Goal: Task Accomplishment & Management: Complete application form

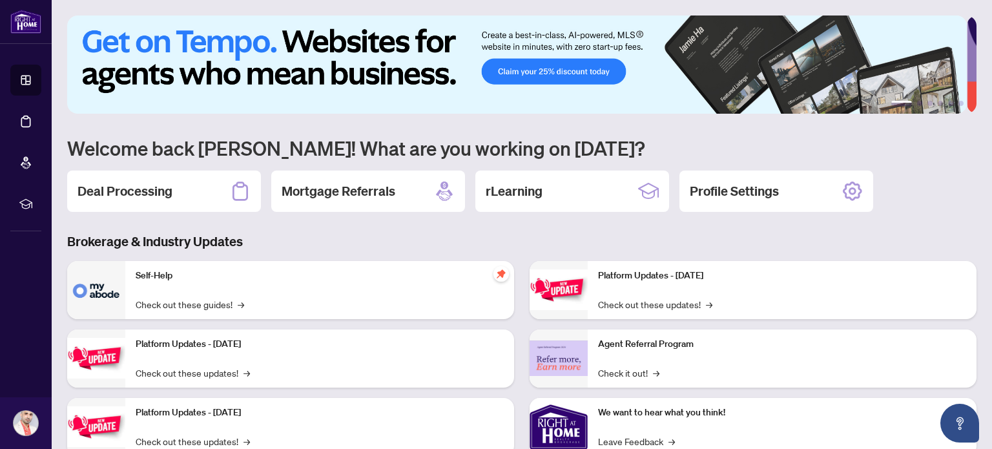
click at [138, 191] on h2 "Deal Processing" at bounding box center [125, 191] width 95 height 18
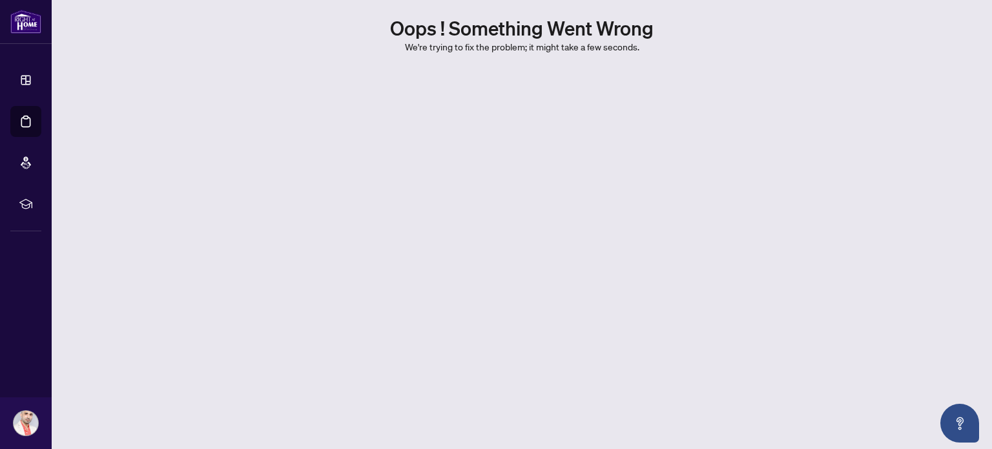
click at [519, 214] on main "Oops ! Something went wrong We're trying to fix the problem; it might take a fe…" at bounding box center [522, 224] width 941 height 449
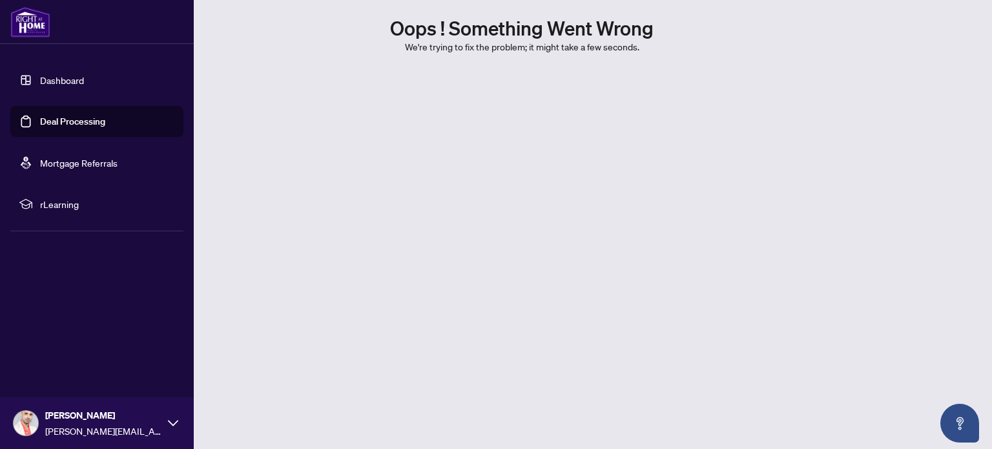
click at [40, 74] on link "Dashboard" at bounding box center [62, 80] width 44 height 12
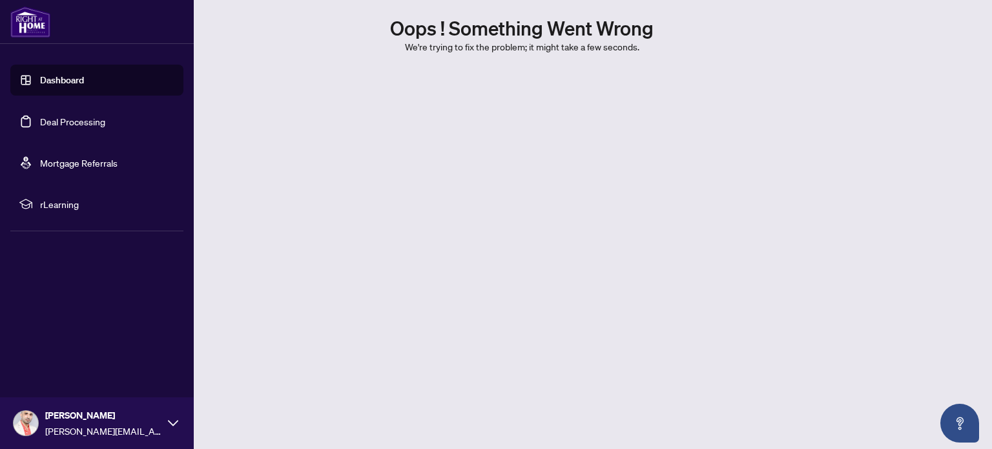
click at [41, 82] on link "Dashboard" at bounding box center [62, 80] width 44 height 12
click at [40, 74] on link "Dashboard" at bounding box center [62, 80] width 44 height 12
drag, startPoint x: 33, startPoint y: 21, endPoint x: 41, endPoint y: 6, distance: 17.1
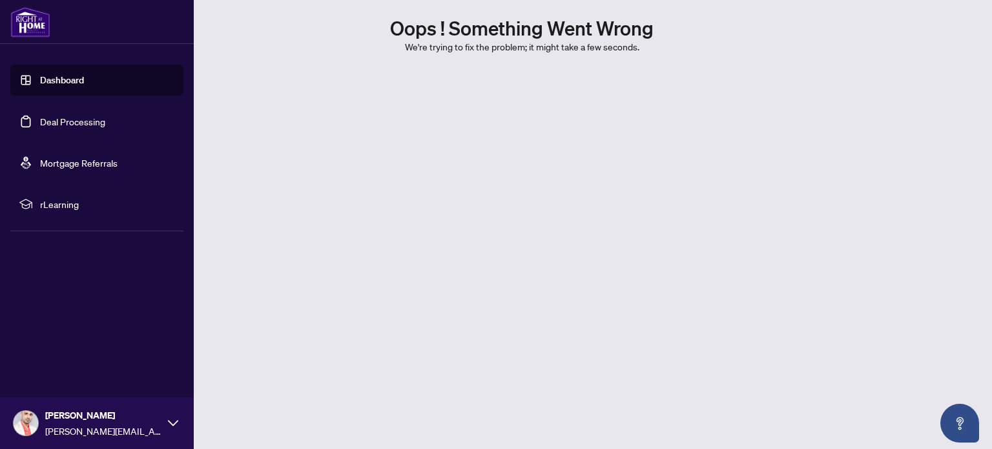
click at [34, 22] on img at bounding box center [30, 21] width 40 height 31
click at [45, 120] on link "Deal Processing" at bounding box center [72, 122] width 65 height 12
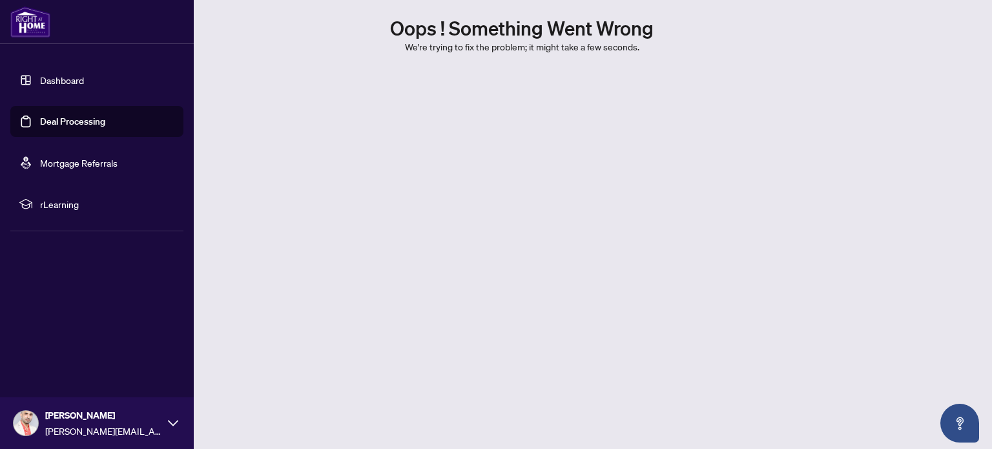
click at [45, 120] on link "Deal Processing" at bounding box center [72, 122] width 65 height 12
click at [31, 17] on img at bounding box center [30, 21] width 40 height 31
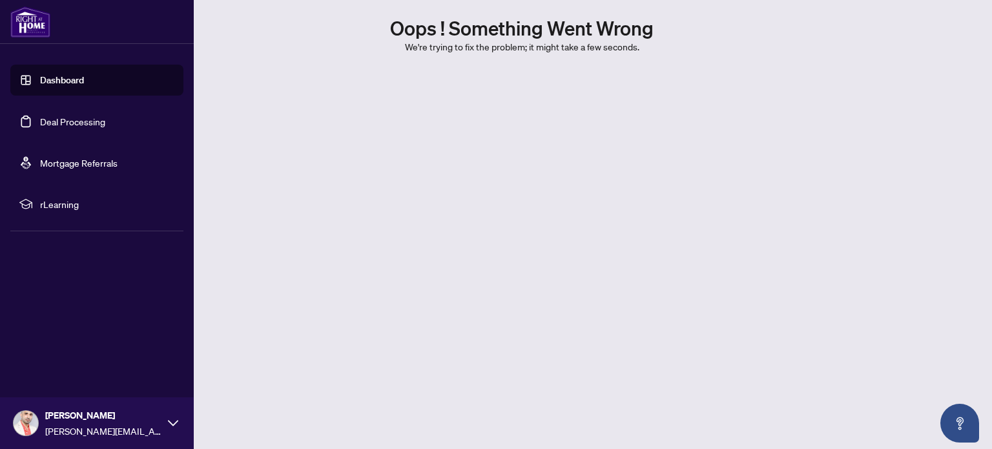
click at [31, 17] on img at bounding box center [30, 21] width 40 height 31
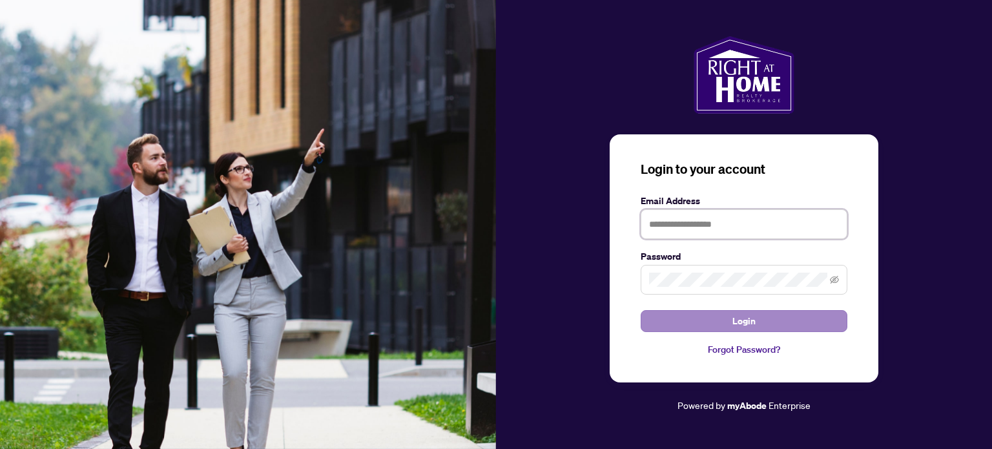
type input "**********"
click at [751, 320] on span "Login" at bounding box center [744, 321] width 23 height 21
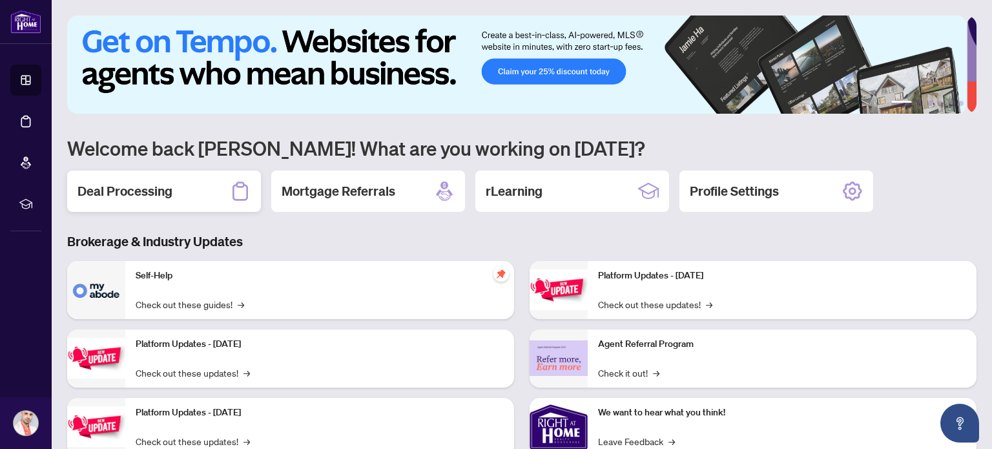
click at [138, 190] on h2 "Deal Processing" at bounding box center [125, 191] width 95 height 18
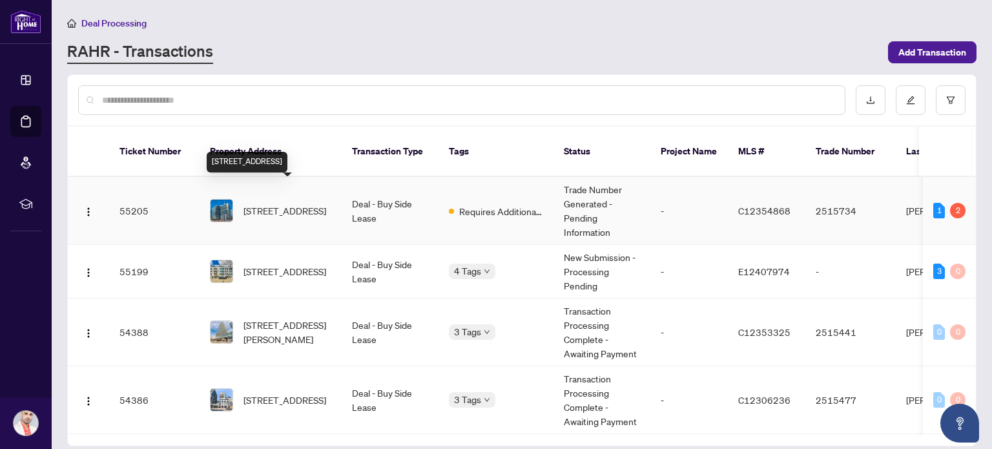
click at [306, 204] on span "[STREET_ADDRESS]" at bounding box center [285, 211] width 83 height 14
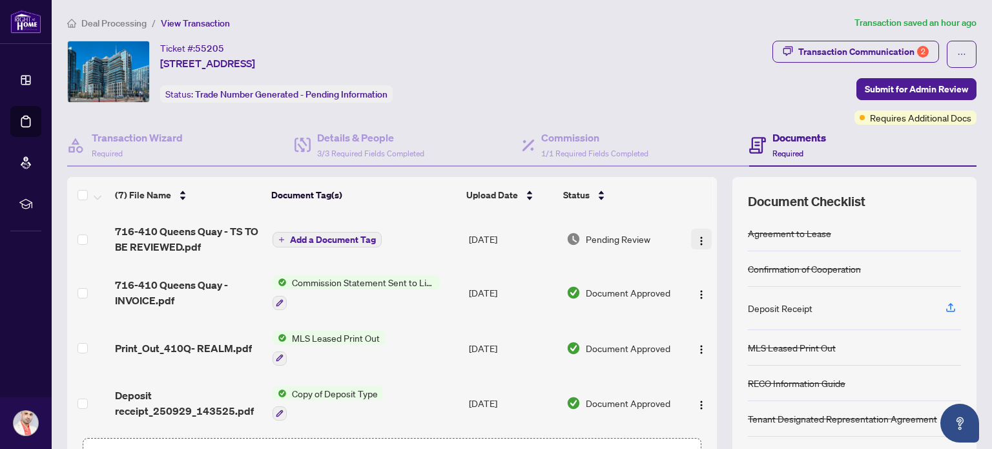
click at [696, 243] on img "button" at bounding box center [701, 241] width 10 height 10
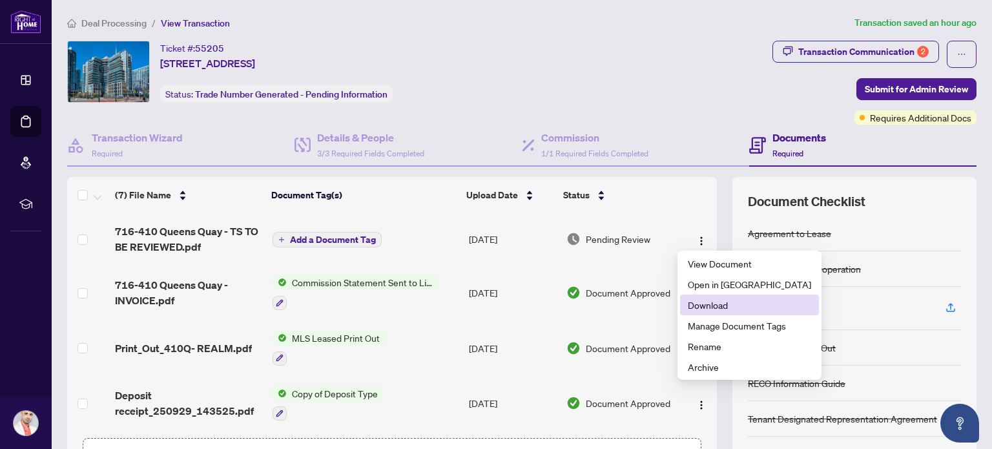
click at [717, 303] on span "Download" at bounding box center [749, 305] width 123 height 14
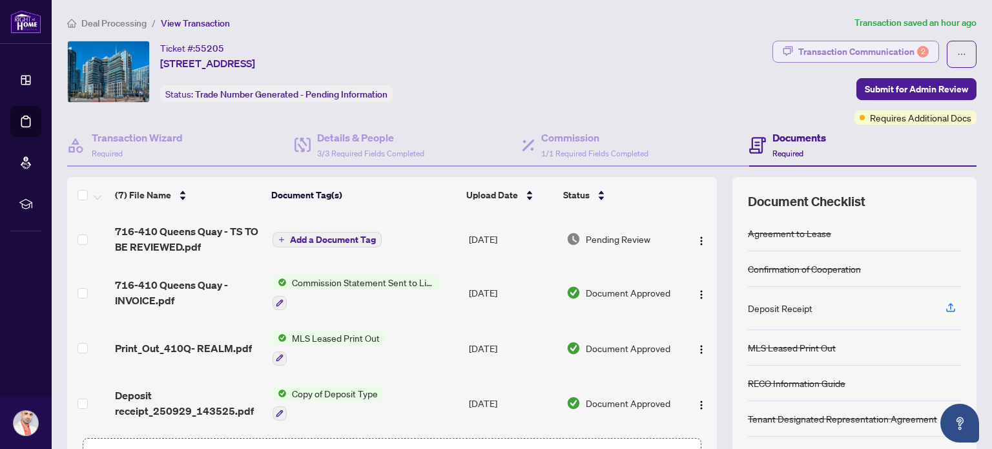
click at [874, 55] on div "Transaction Communication 2" at bounding box center [864, 51] width 131 height 21
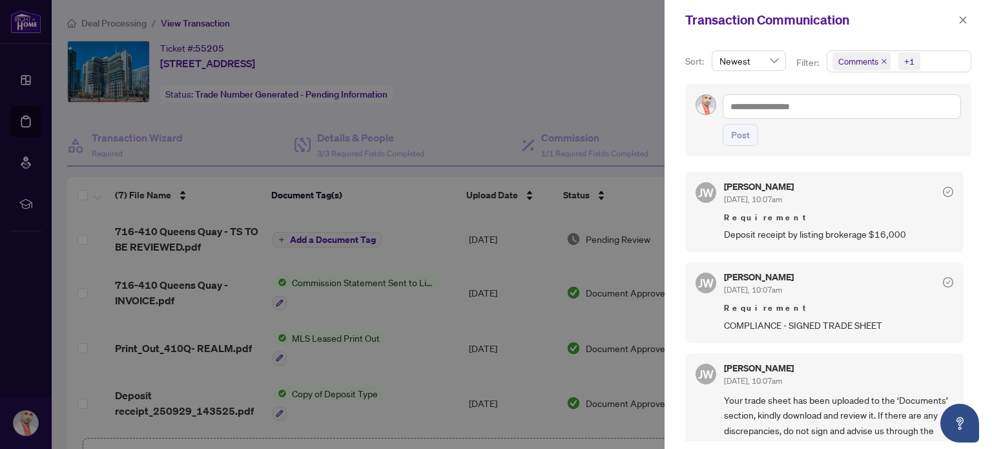
click at [563, 85] on div at bounding box center [496, 224] width 992 height 449
click at [967, 19] on icon "close" at bounding box center [963, 20] width 9 height 9
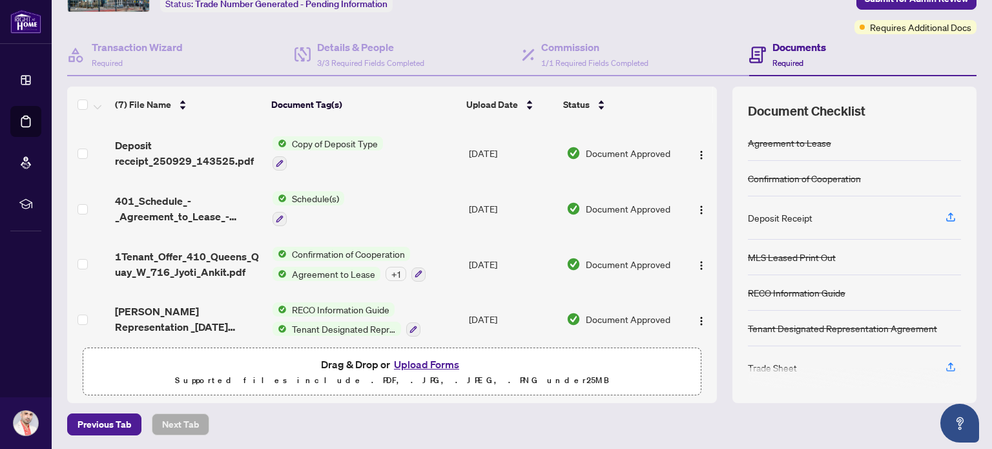
scroll to position [167, 0]
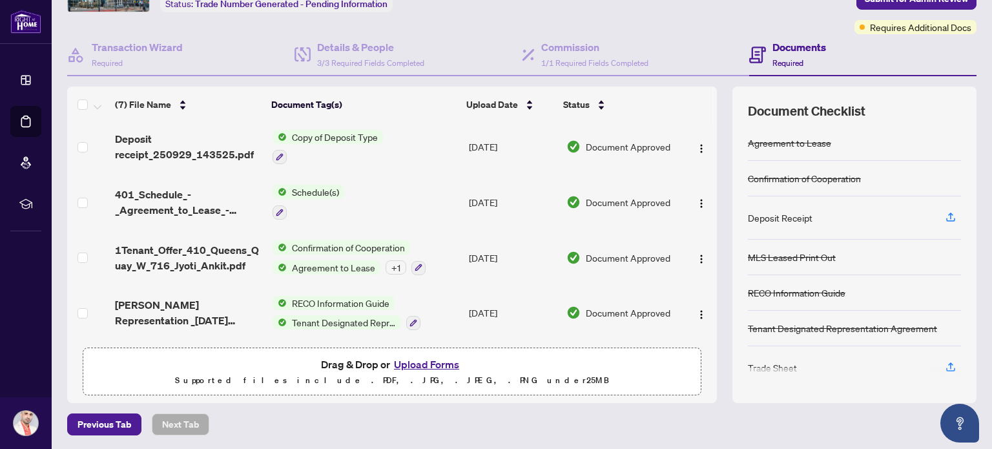
click at [423, 368] on button "Upload Forms" at bounding box center [426, 364] width 73 height 17
click at [421, 358] on button "Upload Forms" at bounding box center [426, 364] width 73 height 17
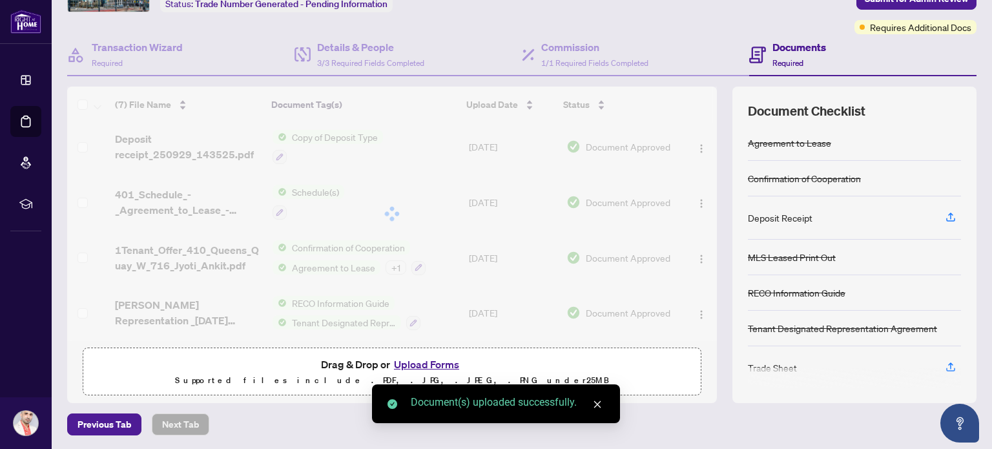
click at [417, 365] on button "Upload Forms" at bounding box center [426, 364] width 73 height 17
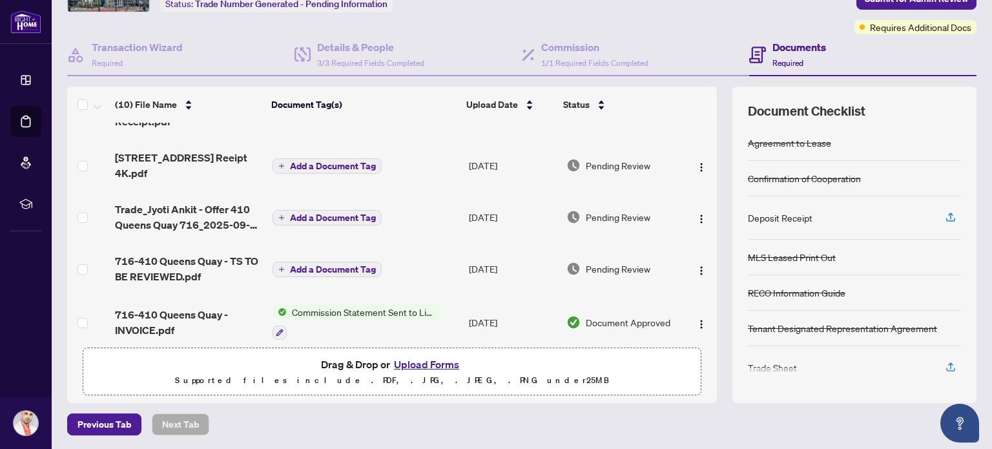
scroll to position [0, 0]
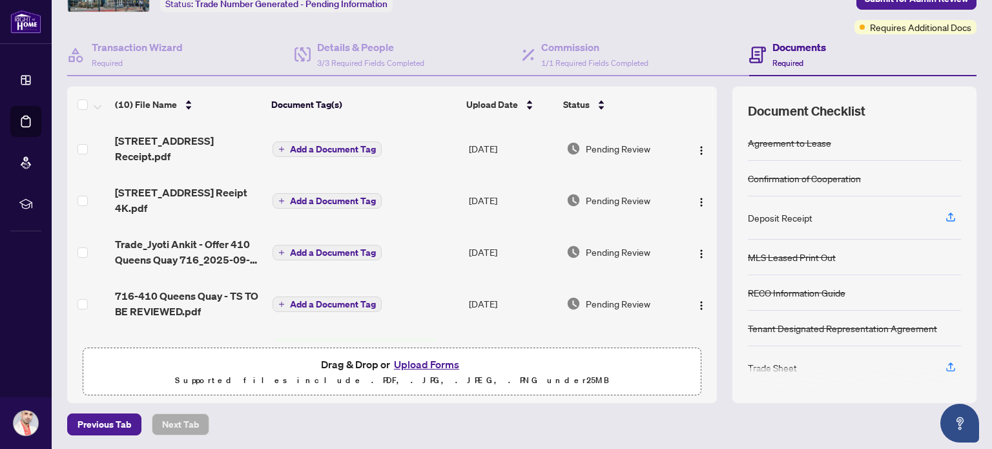
click at [345, 248] on span "Add a Document Tag" at bounding box center [333, 252] width 86 height 9
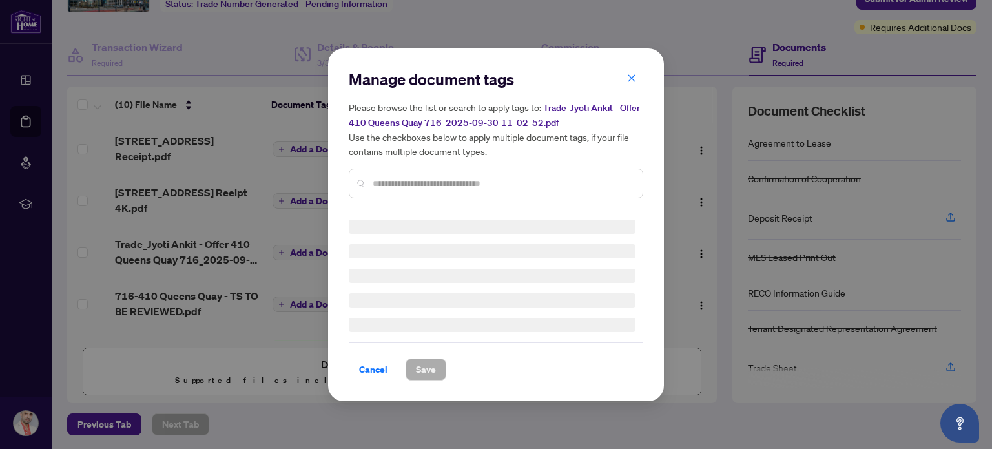
click at [474, 185] on input "text" at bounding box center [503, 183] width 260 height 14
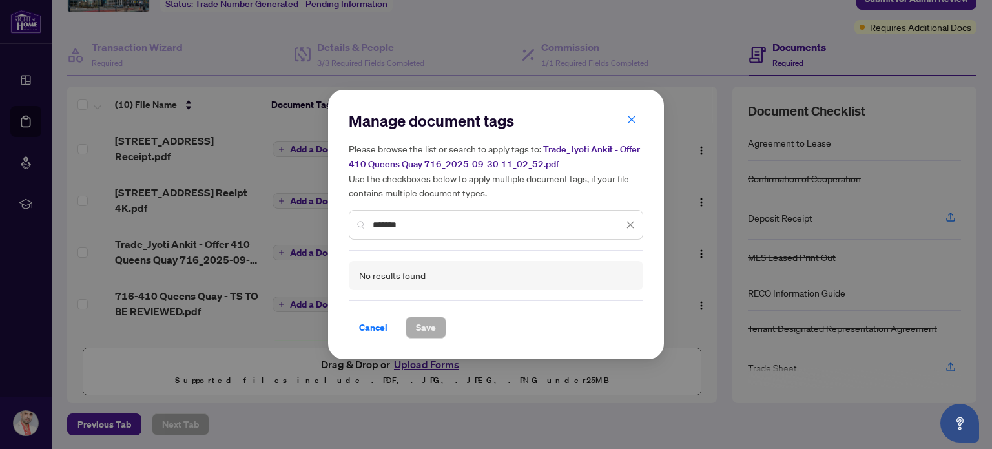
type input "*******"
click at [353, 204] on div "Please browse the list or search to apply tags to: Trade_Jyoti Ankit - Offer 41…" at bounding box center [496, 190] width 295 height 98
click at [406, 224] on div "Manage document tags Please browse the list or search to apply tags to: Trade_J…" at bounding box center [496, 224] width 295 height 229
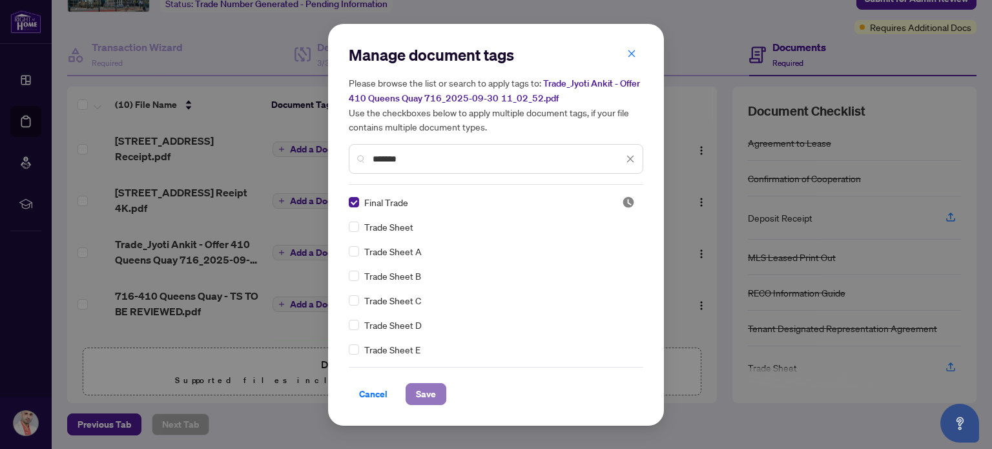
click at [420, 394] on span "Save" at bounding box center [426, 394] width 20 height 21
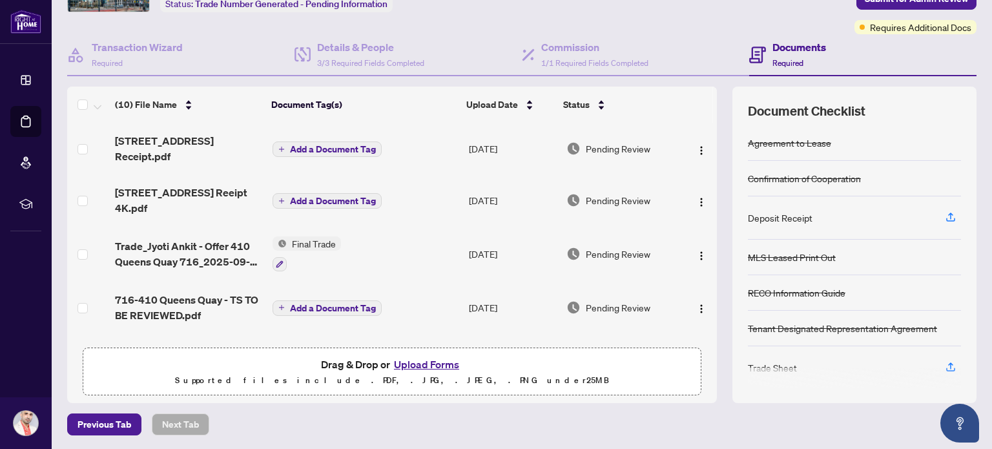
click at [297, 199] on span "Add a Document Tag" at bounding box center [333, 200] width 86 height 9
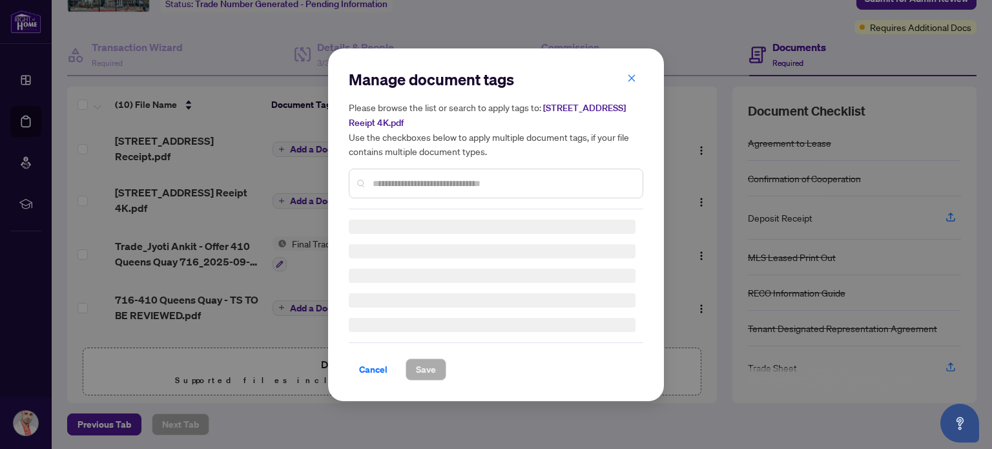
click at [412, 185] on input "text" at bounding box center [503, 183] width 260 height 14
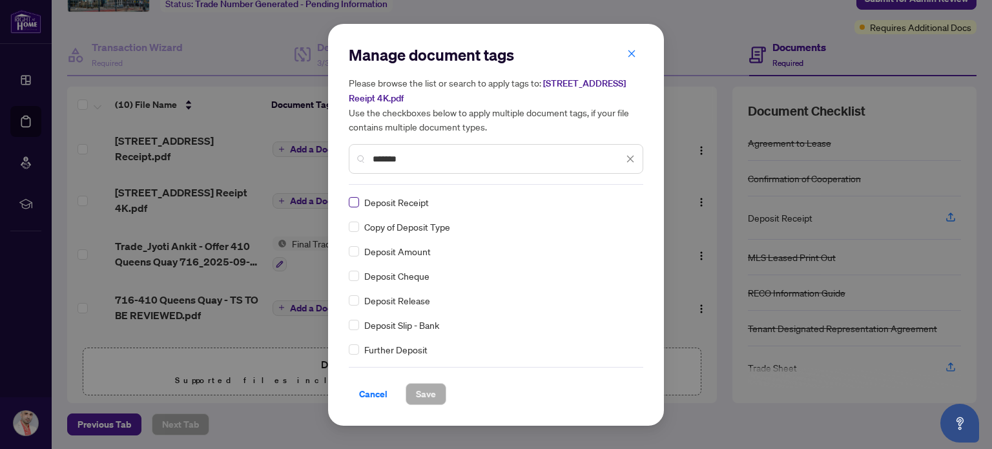
type input "*******"
click at [422, 392] on span "Save" at bounding box center [426, 394] width 20 height 21
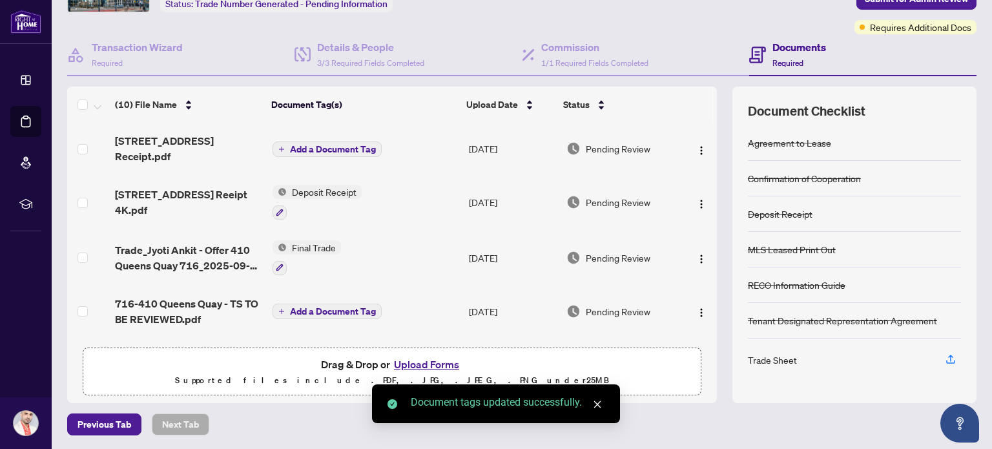
click at [326, 151] on span "Add a Document Tag" at bounding box center [333, 149] width 86 height 9
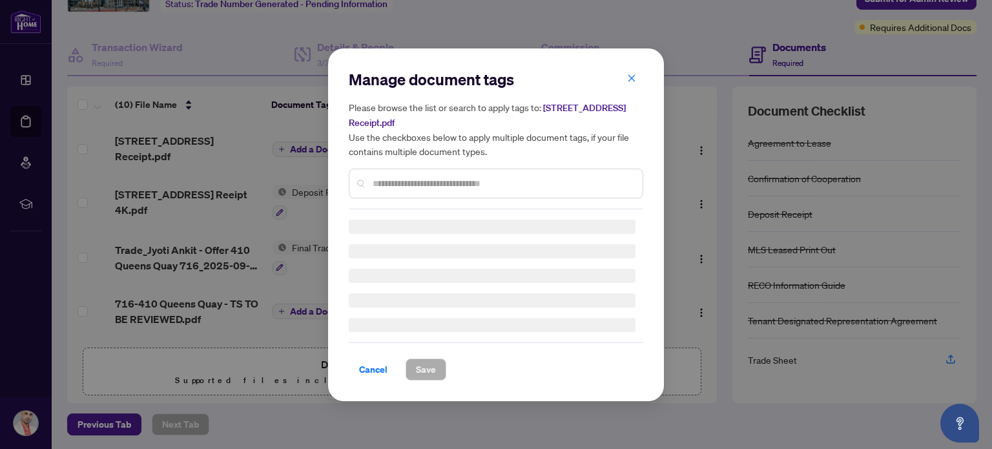
click at [408, 184] on input "text" at bounding box center [503, 183] width 260 height 14
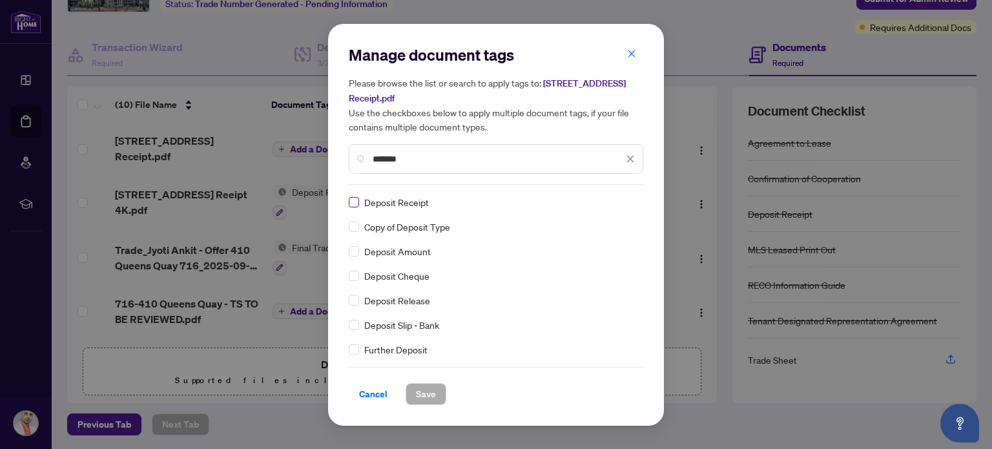
type input "*******"
click at [424, 396] on span "Save" at bounding box center [426, 394] width 20 height 21
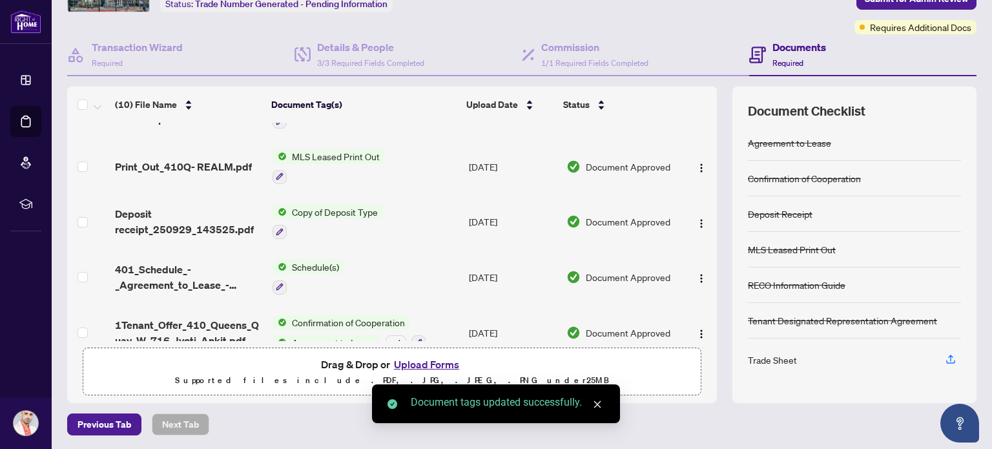
scroll to position [129, 0]
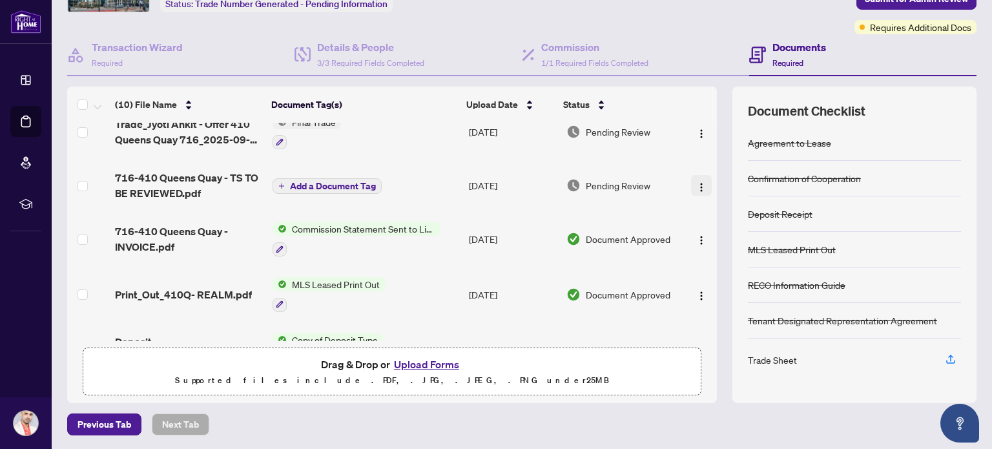
click at [696, 186] on img "button" at bounding box center [701, 187] width 10 height 10
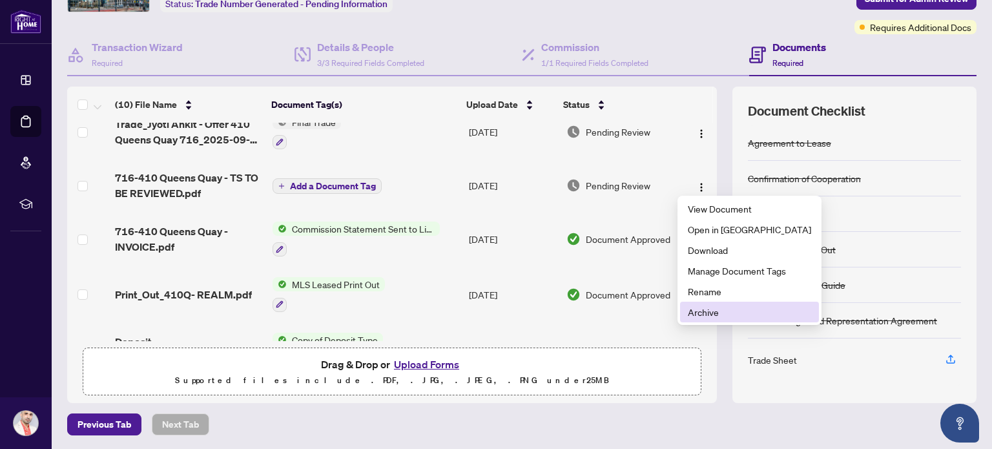
click at [697, 313] on span "Archive" at bounding box center [749, 312] width 123 height 14
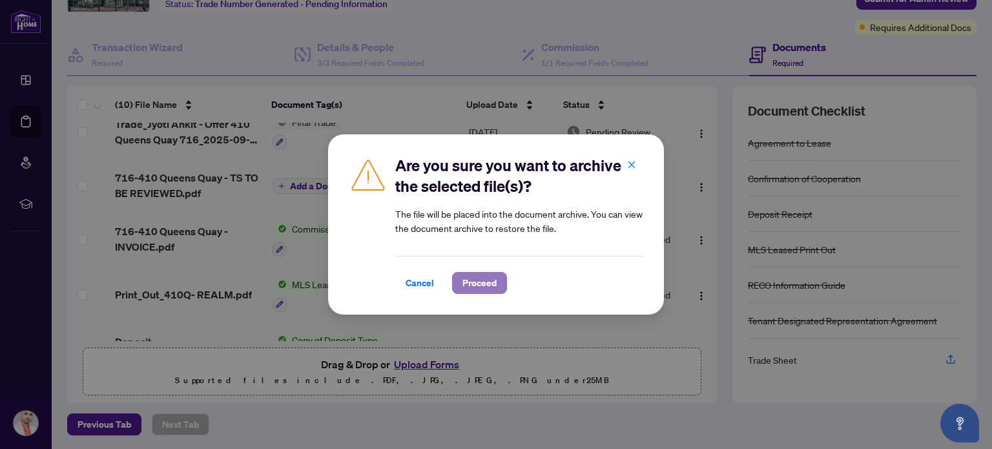
click at [467, 287] on span "Proceed" at bounding box center [480, 283] width 34 height 21
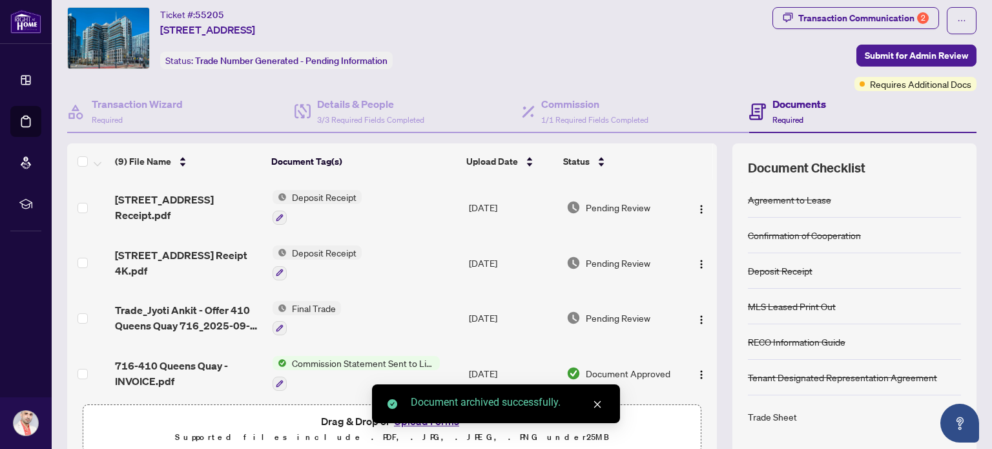
scroll to position [0, 0]
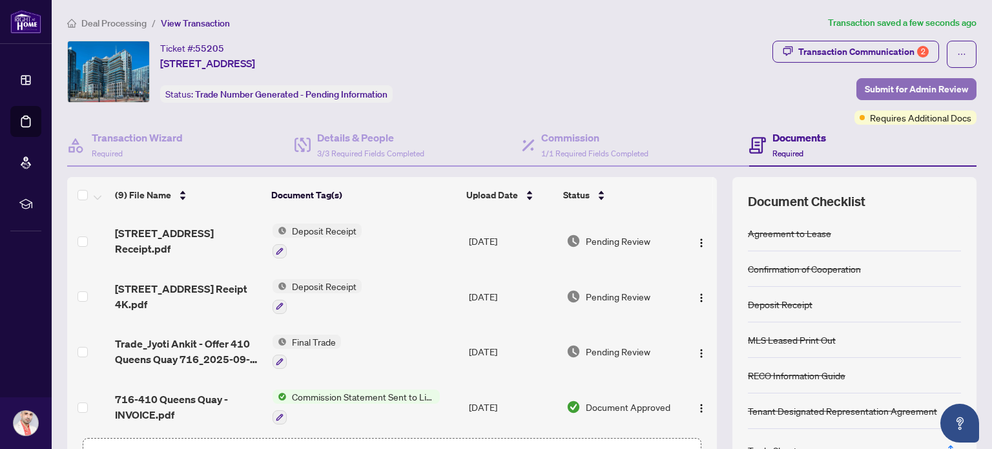
click at [907, 90] on span "Submit for Admin Review" at bounding box center [916, 89] width 103 height 21
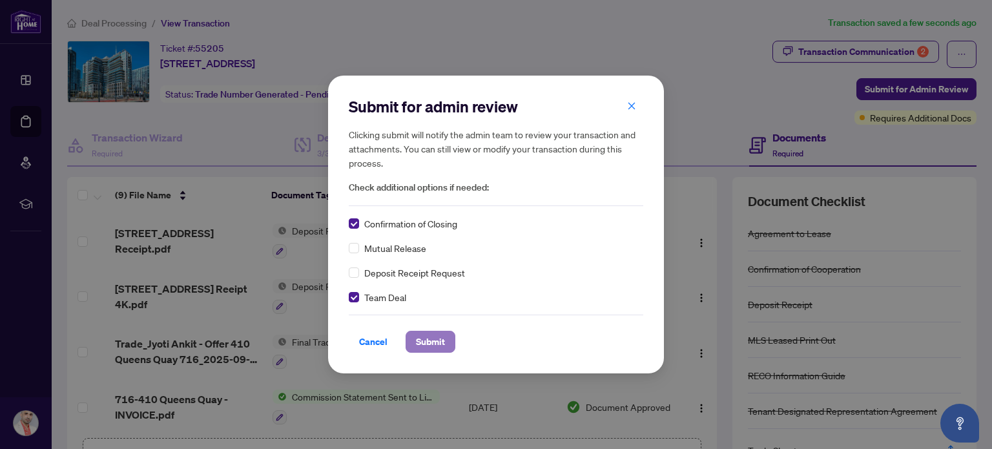
click at [416, 340] on span "Submit" at bounding box center [430, 341] width 29 height 21
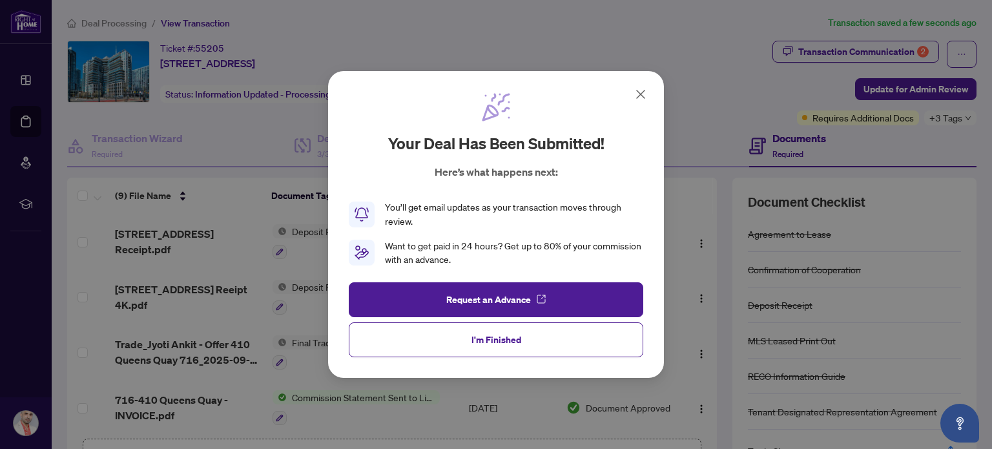
click at [640, 95] on icon at bounding box center [641, 94] width 8 height 8
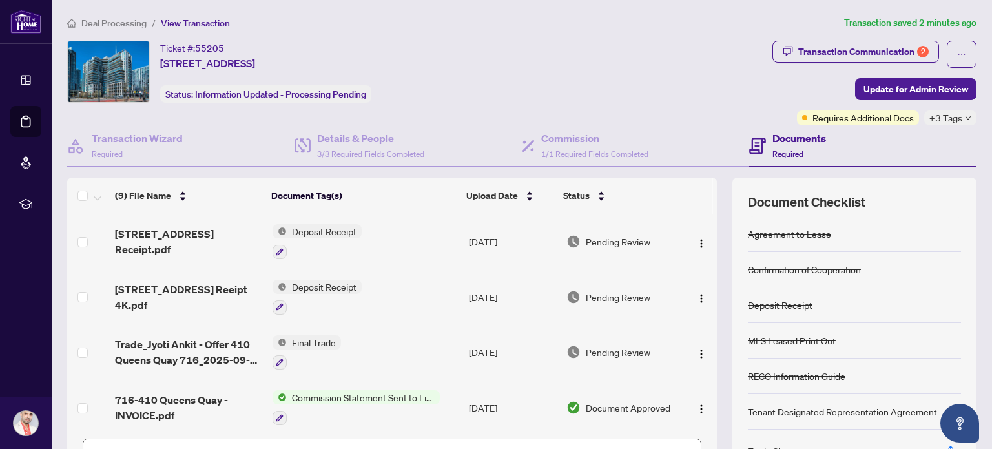
click at [92, 19] on span "Deal Processing" at bounding box center [113, 23] width 65 height 12
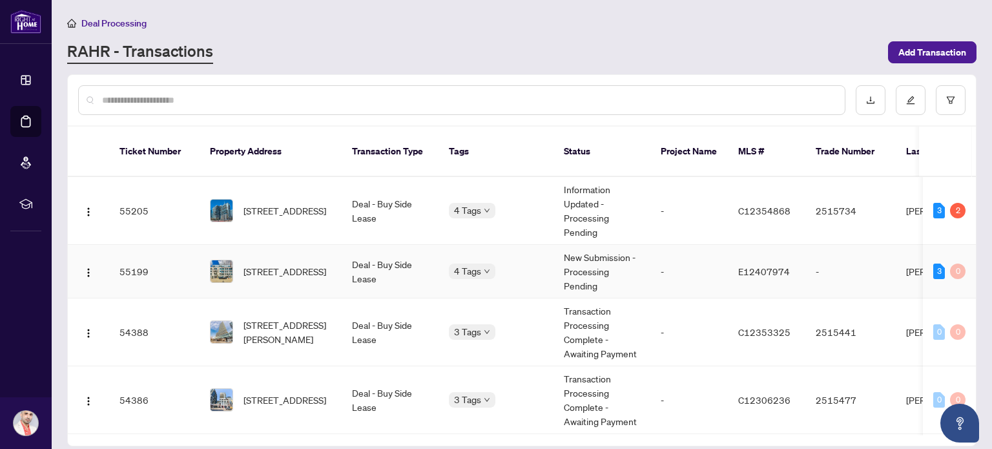
click at [360, 254] on td "Deal - Buy Side Lease" at bounding box center [390, 272] width 97 height 54
